Goal: Communication & Community: Participate in discussion

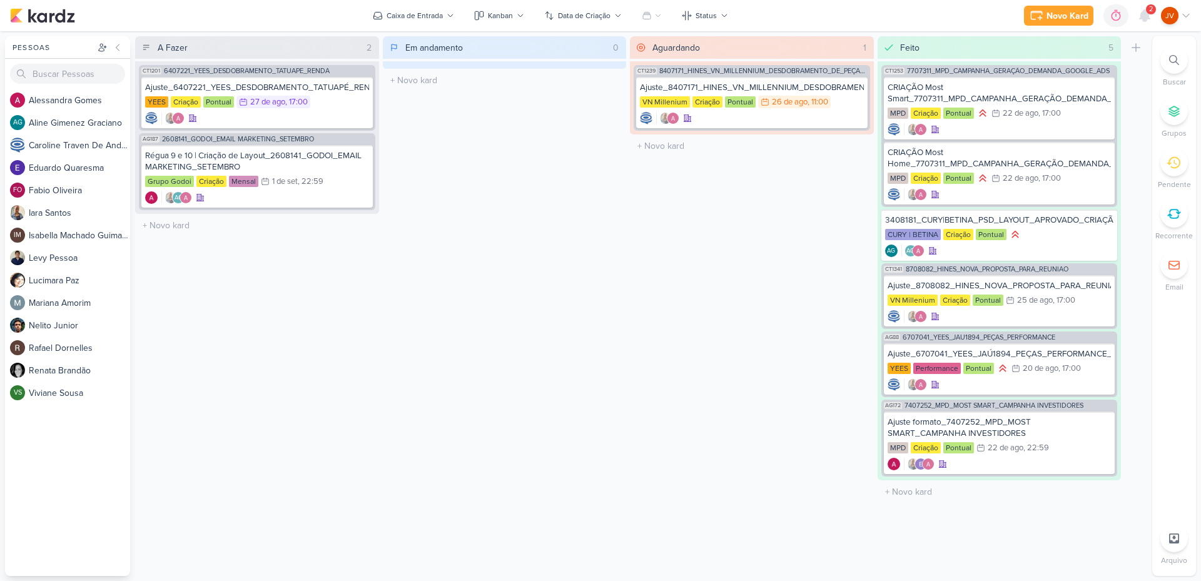
click at [1148, 13] on div "2" at bounding box center [1151, 9] width 10 height 10
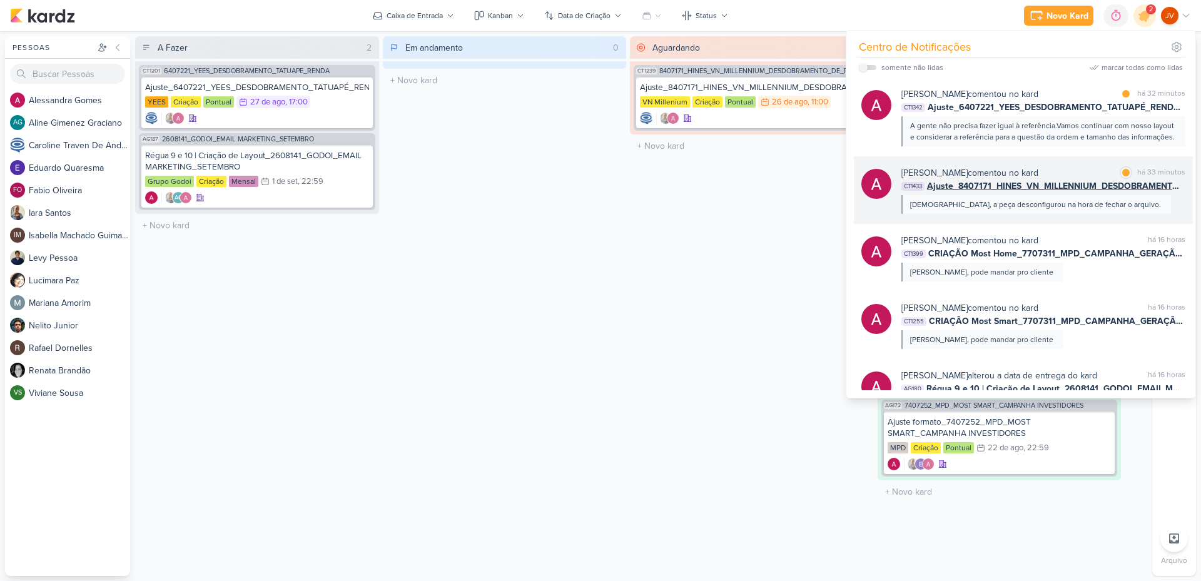
click at [986, 210] on div "[DEMOGRAPHIC_DATA], a peça desconfigurou na hora de fechar o arquivo." at bounding box center [1035, 204] width 251 height 11
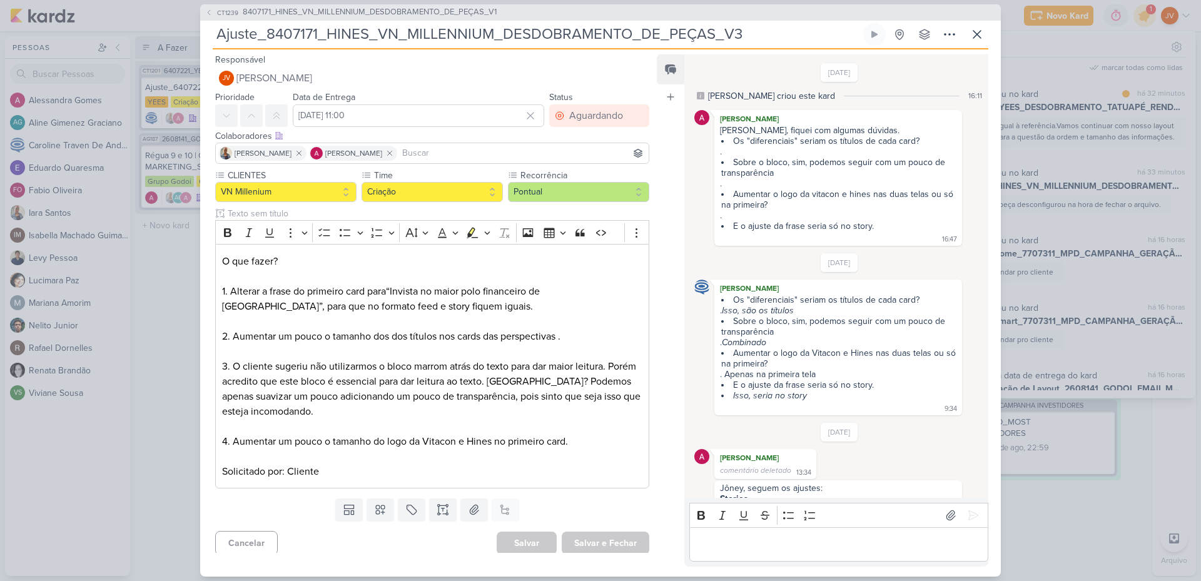
scroll to position [285, 0]
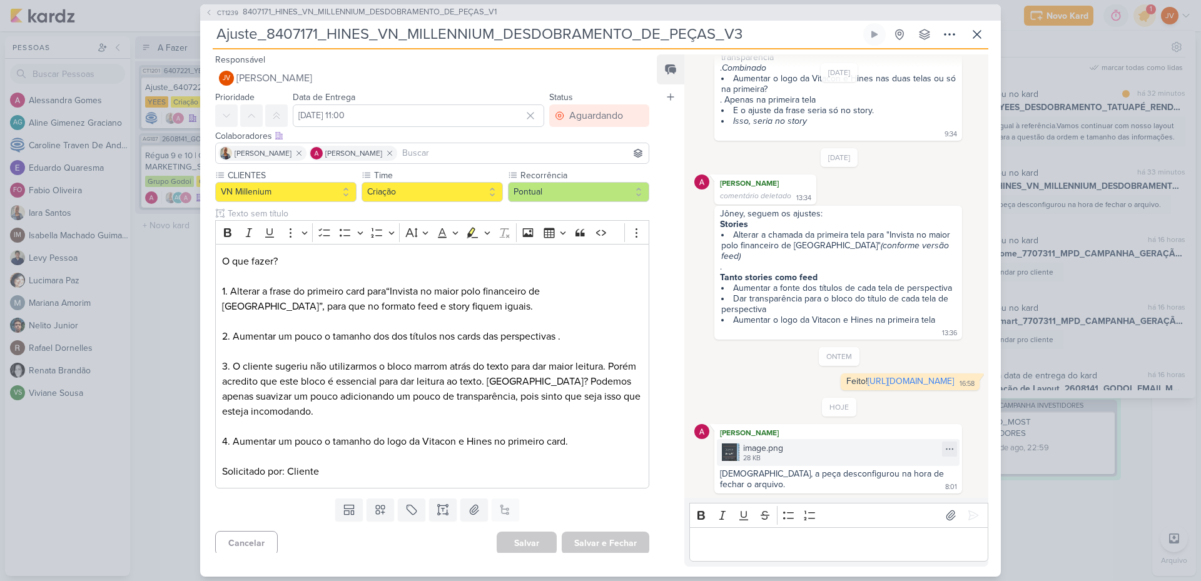
click at [731, 454] on img at bounding box center [731, 453] width 18 height 18
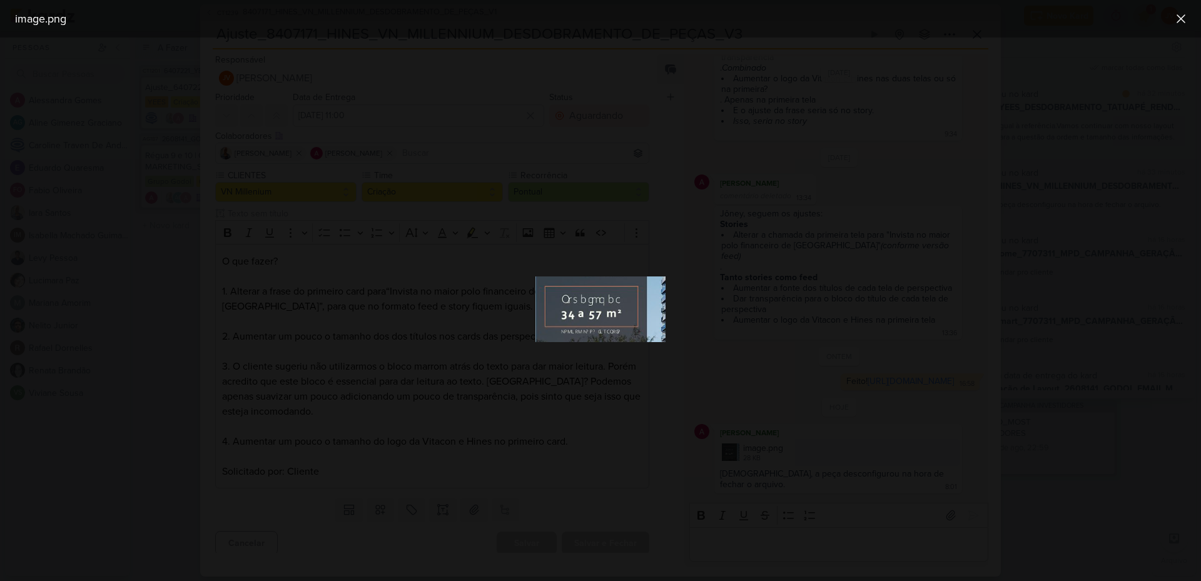
click at [772, 461] on div at bounding box center [600, 310] width 1201 height 544
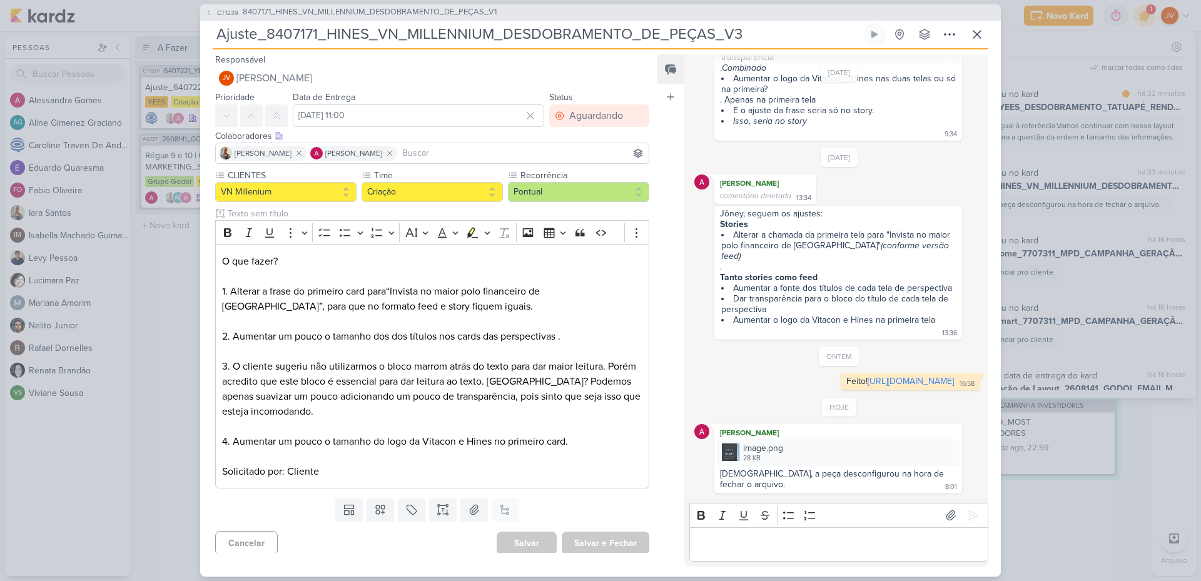
drag, startPoint x: 768, startPoint y: 545, endPoint x: 780, endPoint y: 546, distance: 12.6
click at [768, 545] on p "Editor editing area: main" at bounding box center [839, 544] width 286 height 15
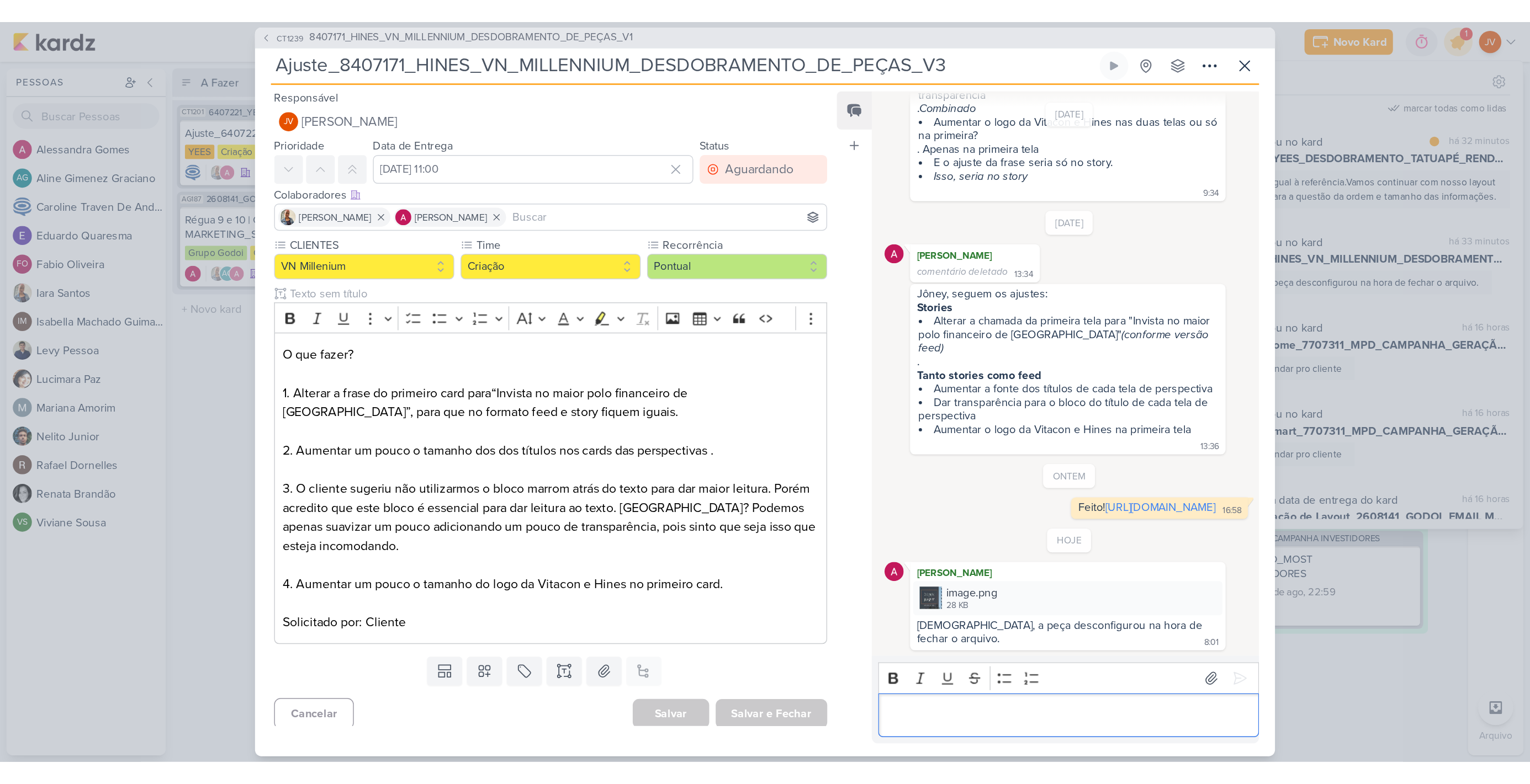
scroll to position [236, 0]
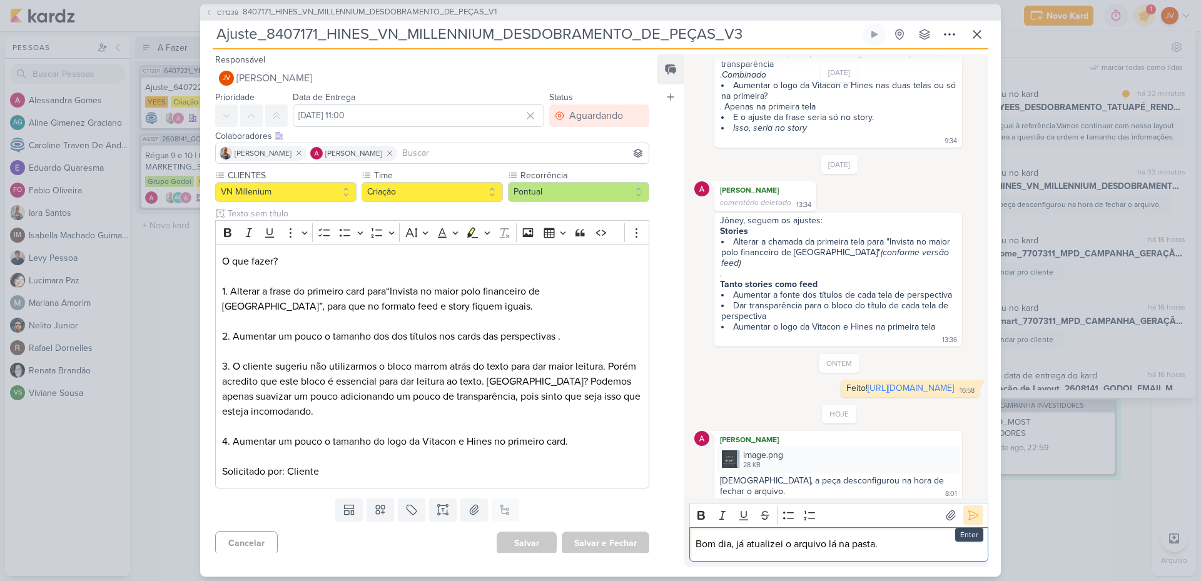
click at [972, 521] on icon at bounding box center [973, 515] width 13 height 13
click at [176, 387] on div "CT1239 8407171_HINES_VN_MILLENNIUM_DESDOBRAMENTO_DE_PEÇAS_V1 Ajuste_8407171_HIN…" at bounding box center [600, 290] width 1201 height 581
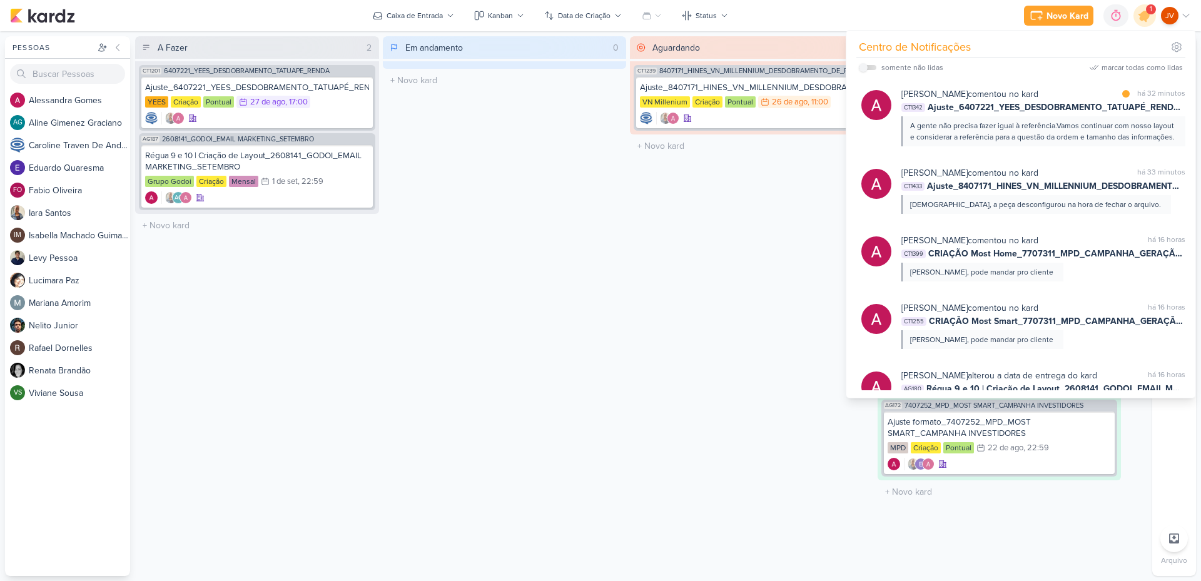
click at [634, 389] on div "Aguardando 1 Mover Para Esquerda Mover Para Direita [GEOGRAPHIC_DATA] CT1239 84…" at bounding box center [752, 306] width 244 height 540
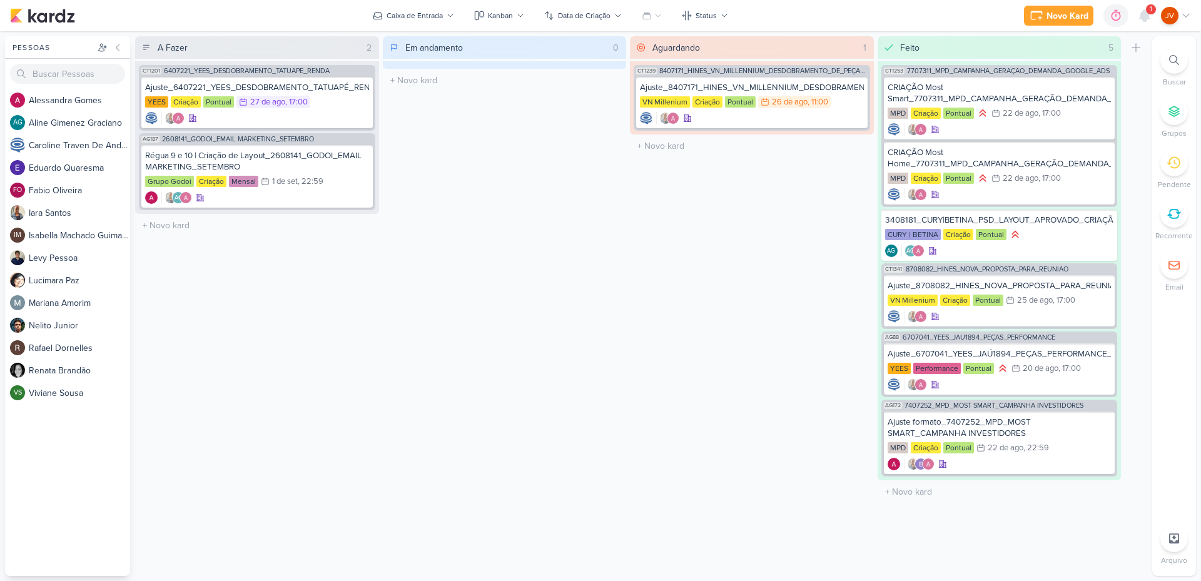
click at [1148, 9] on div "1" at bounding box center [1151, 9] width 10 height 10
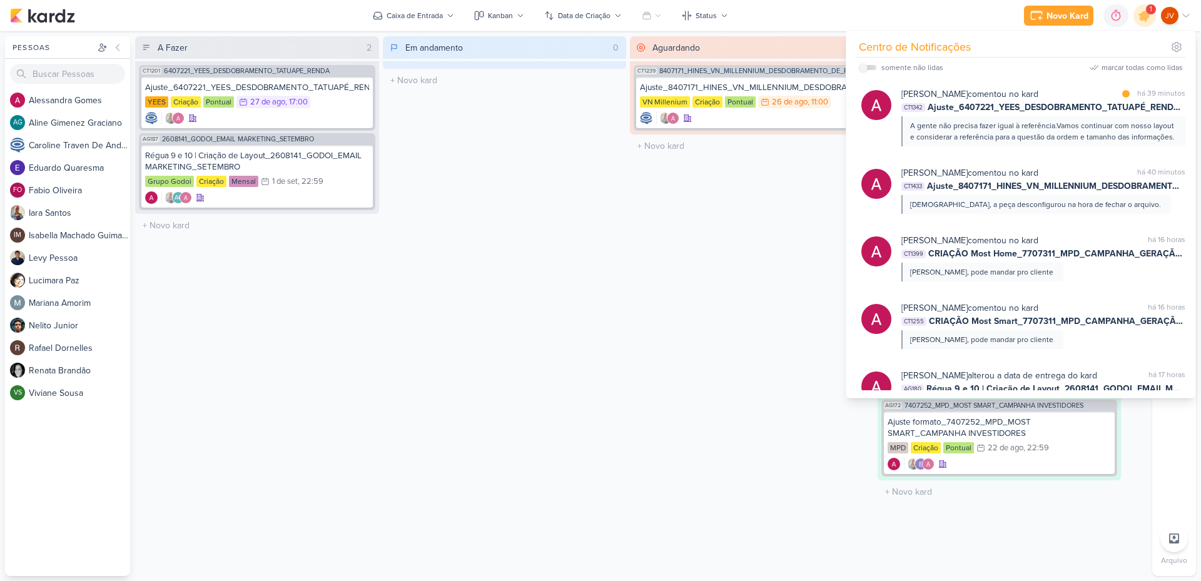
click at [1008, 125] on div "A gente não precisa fazer igual à referência.Vamos continuar com nosso layout e…" at bounding box center [1042, 131] width 265 height 23
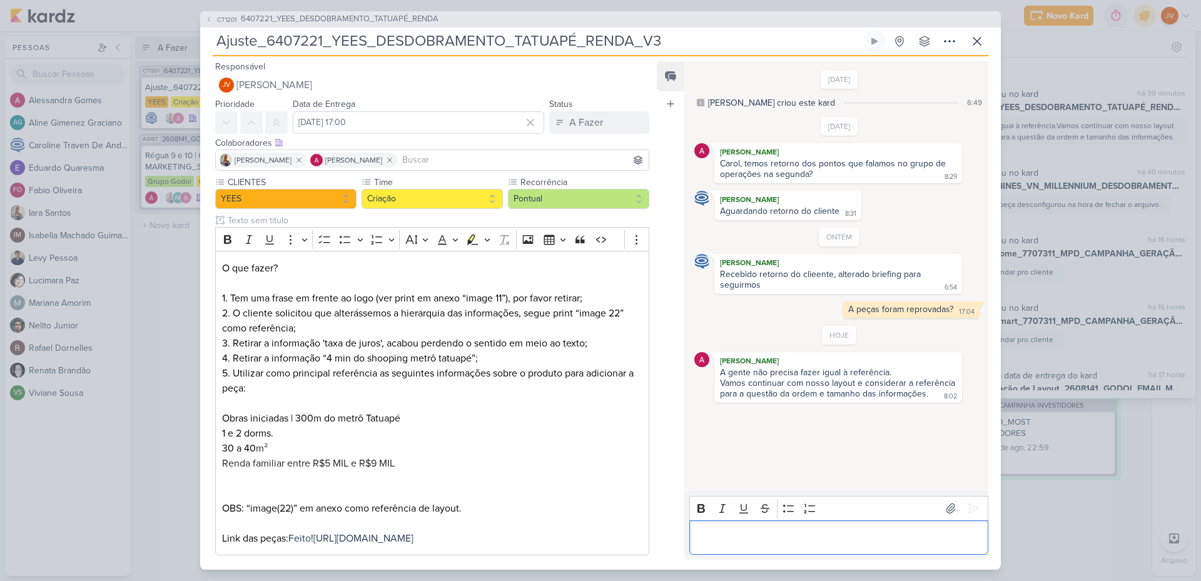
click at [782, 551] on div "Editor editing area: main" at bounding box center [839, 538] width 299 height 34
click at [972, 511] on icon at bounding box center [973, 508] width 13 height 13
click at [131, 457] on div "CT1201 6407221_YEES_DESDOBRAMENTO_TATUAPÉ_RENDA Ajuste_6407221_YEES_DESDOBRAMEN…" at bounding box center [600, 290] width 1201 height 581
